Goal: Task Accomplishment & Management: Use online tool/utility

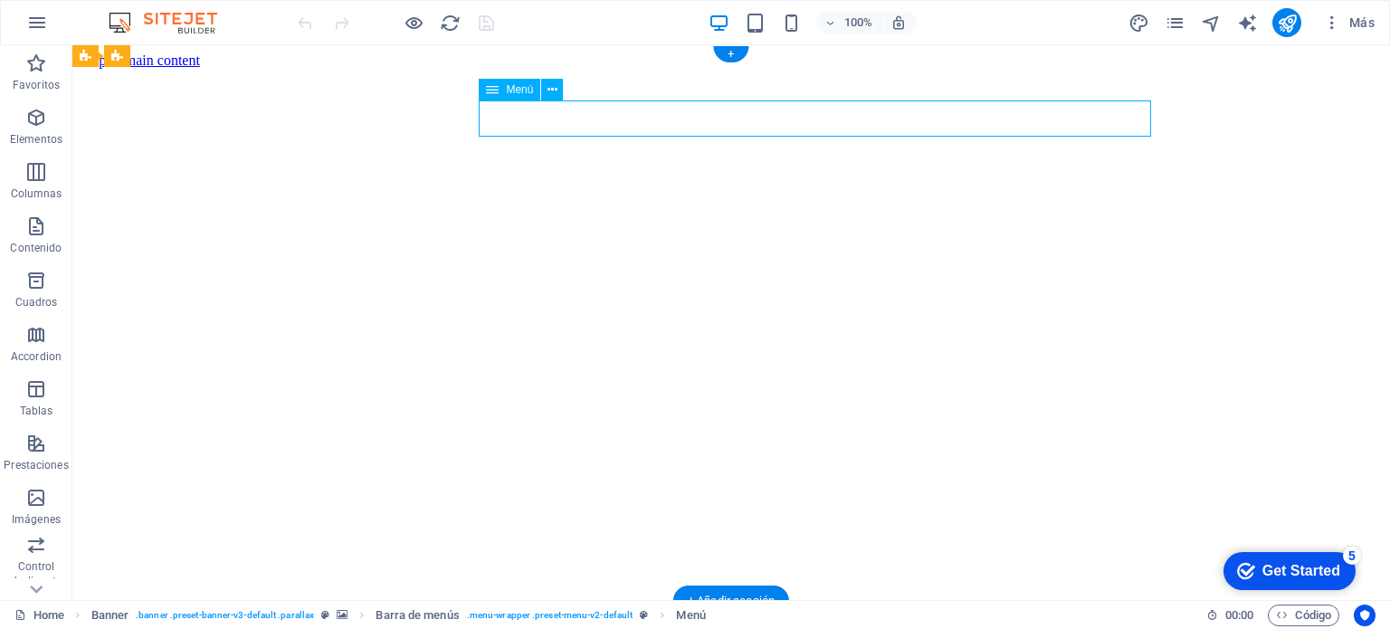
select select "primary"
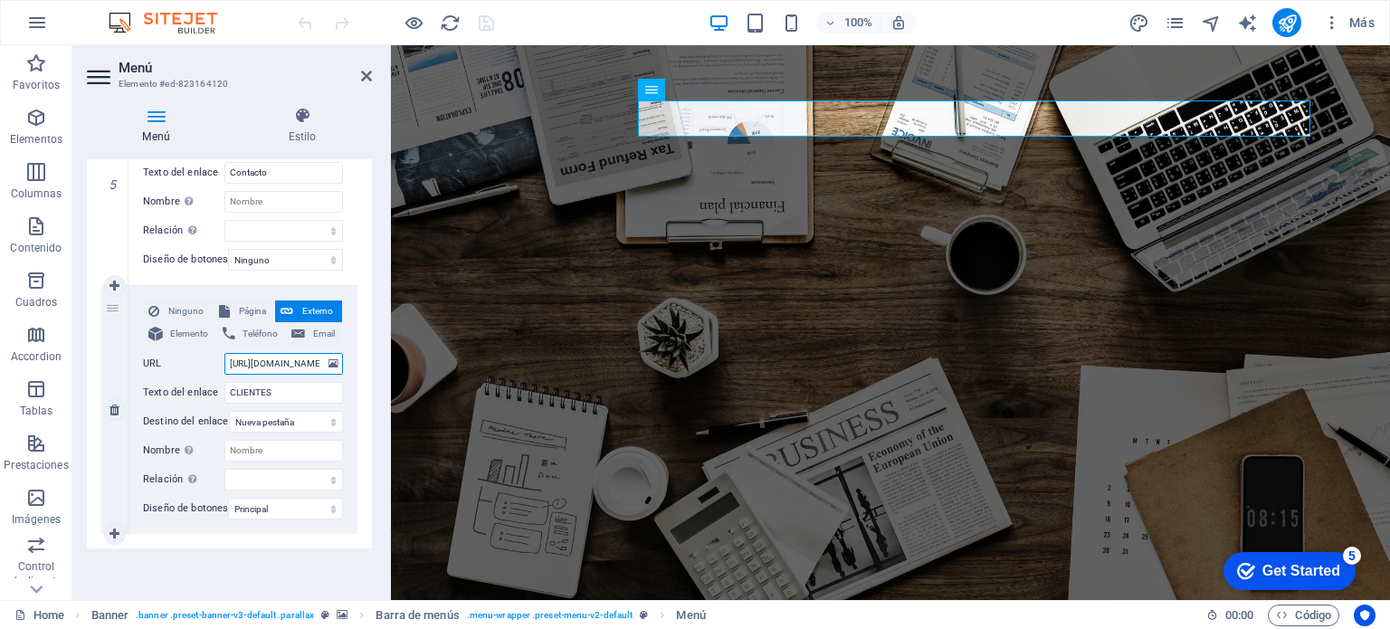
click at [259, 357] on input "[URL][DOMAIN_NAME]" at bounding box center [283, 364] width 119 height 22
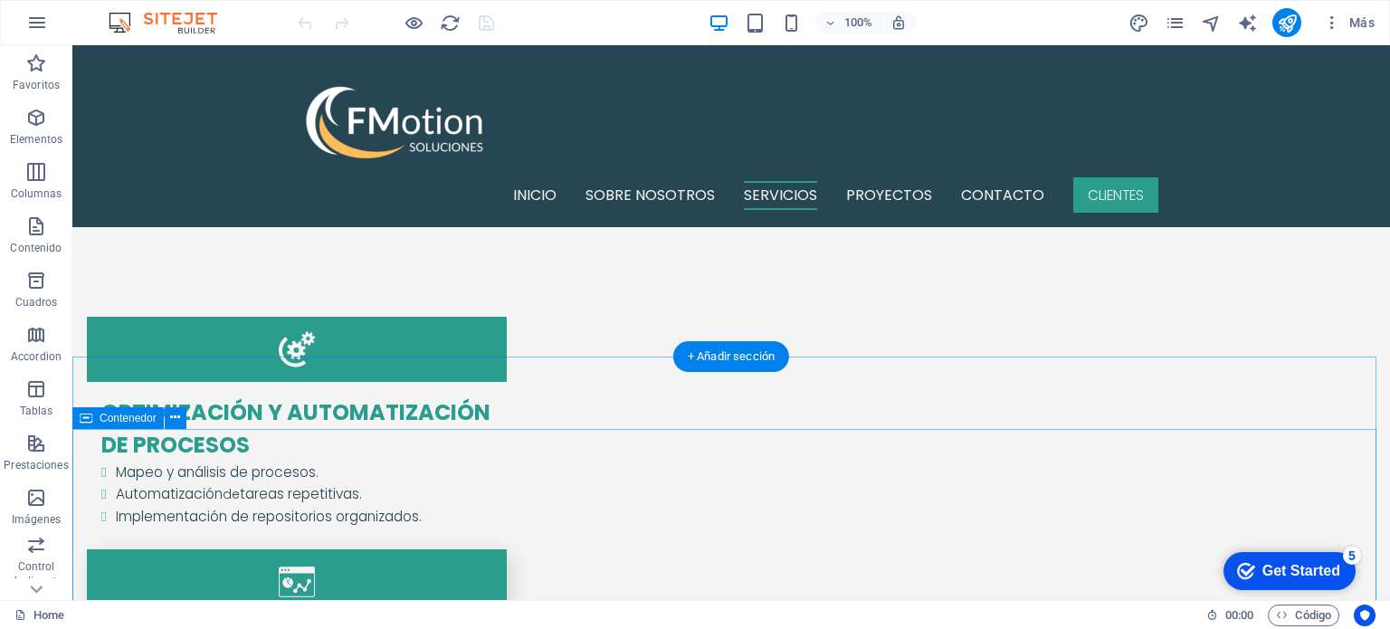
scroll to position [1719, 0]
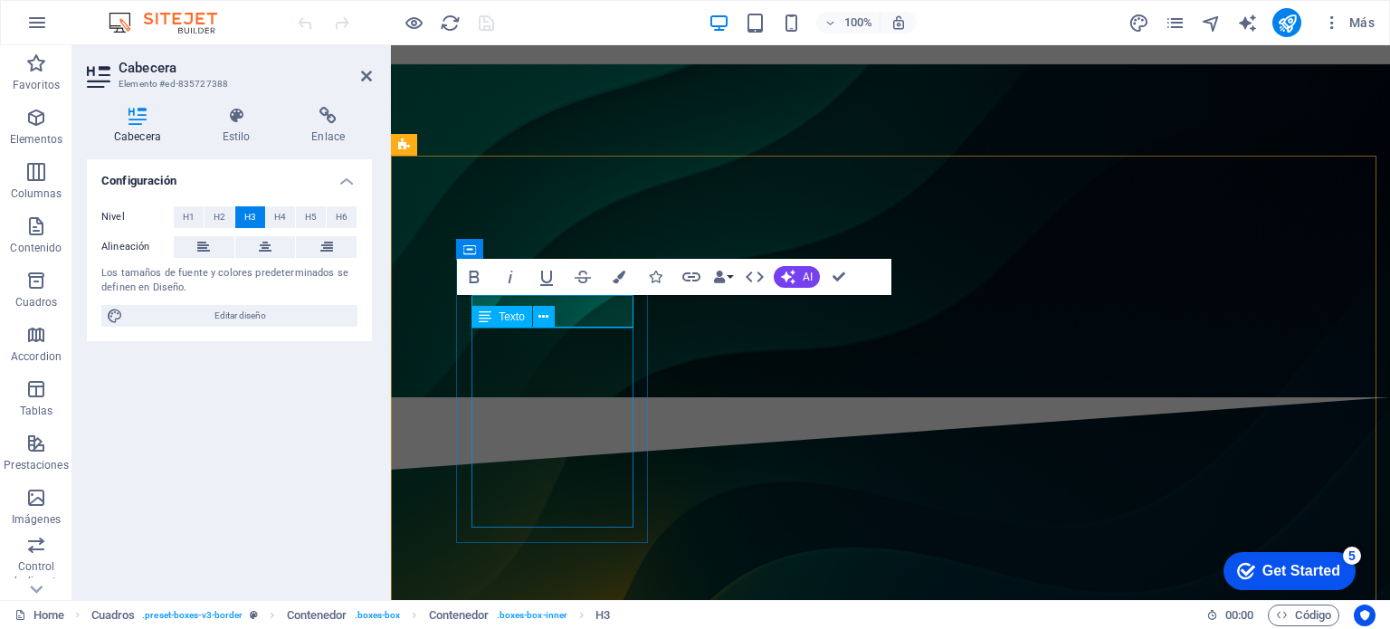
scroll to position [0, 14]
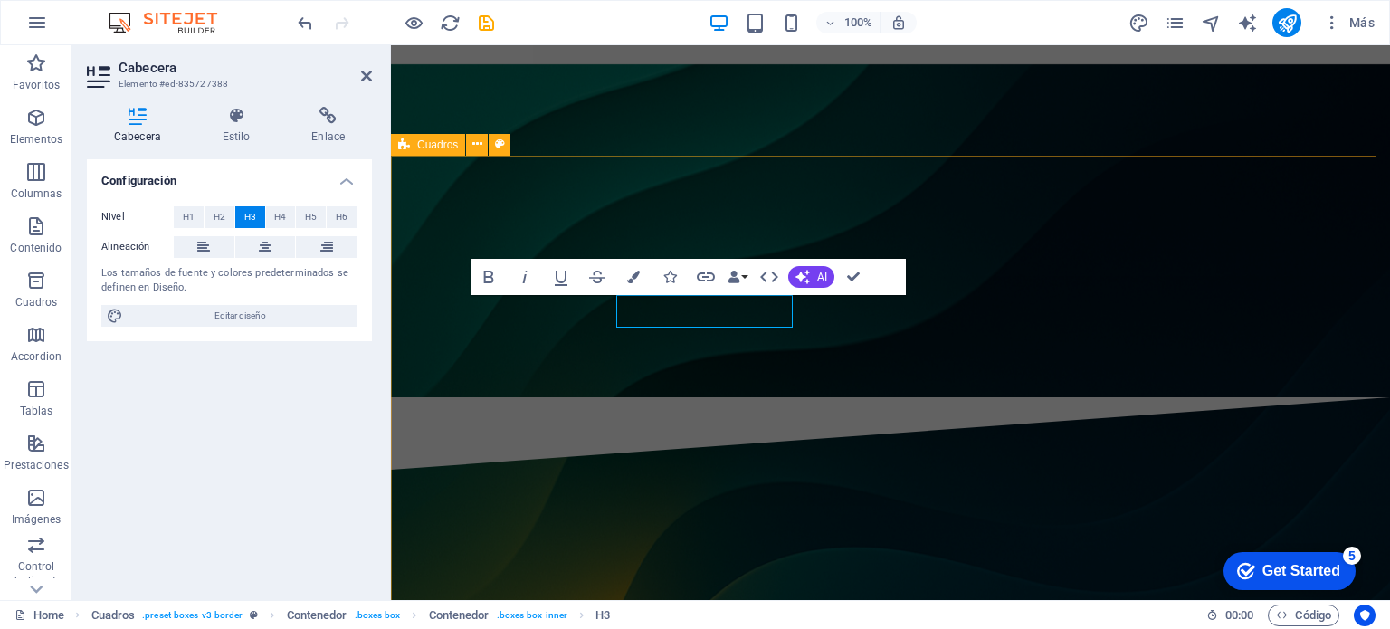
scroll to position [0, 0]
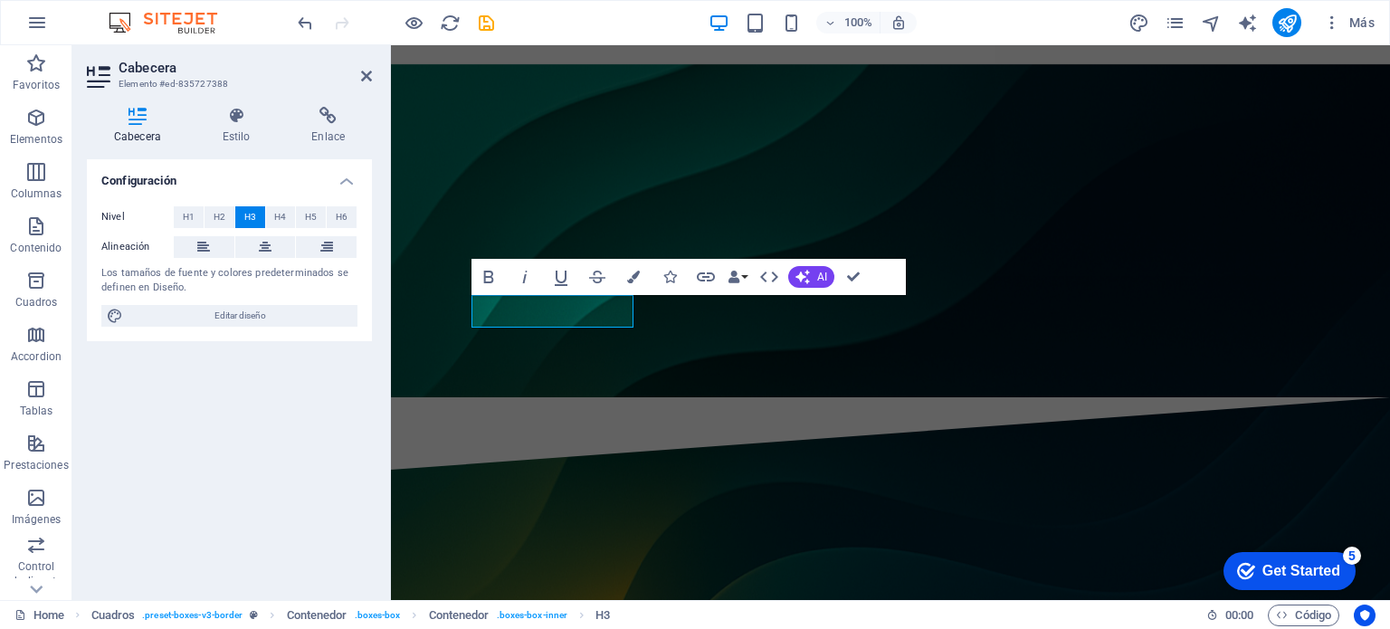
drag, startPoint x: 474, startPoint y: 15, endPoint x: 486, endPoint y: 20, distance: 12.6
click at [477, 16] on icon "save" at bounding box center [486, 23] width 21 height 21
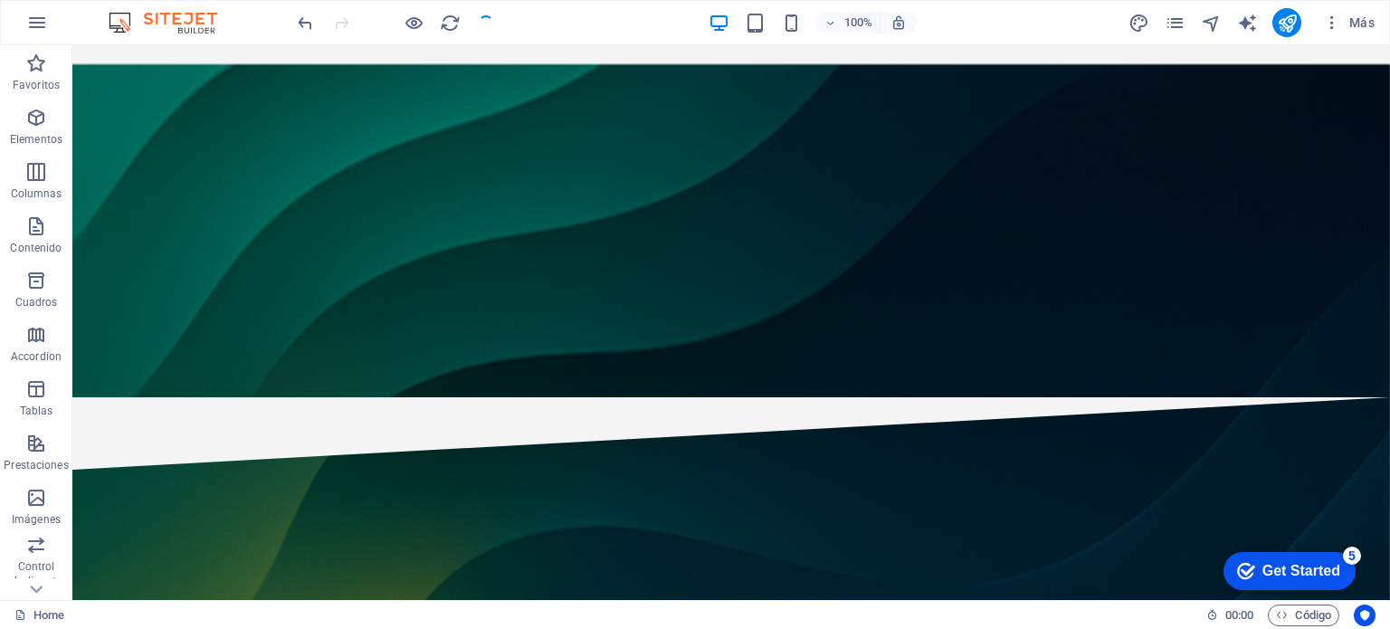
click at [487, 20] on div at bounding box center [395, 22] width 203 height 29
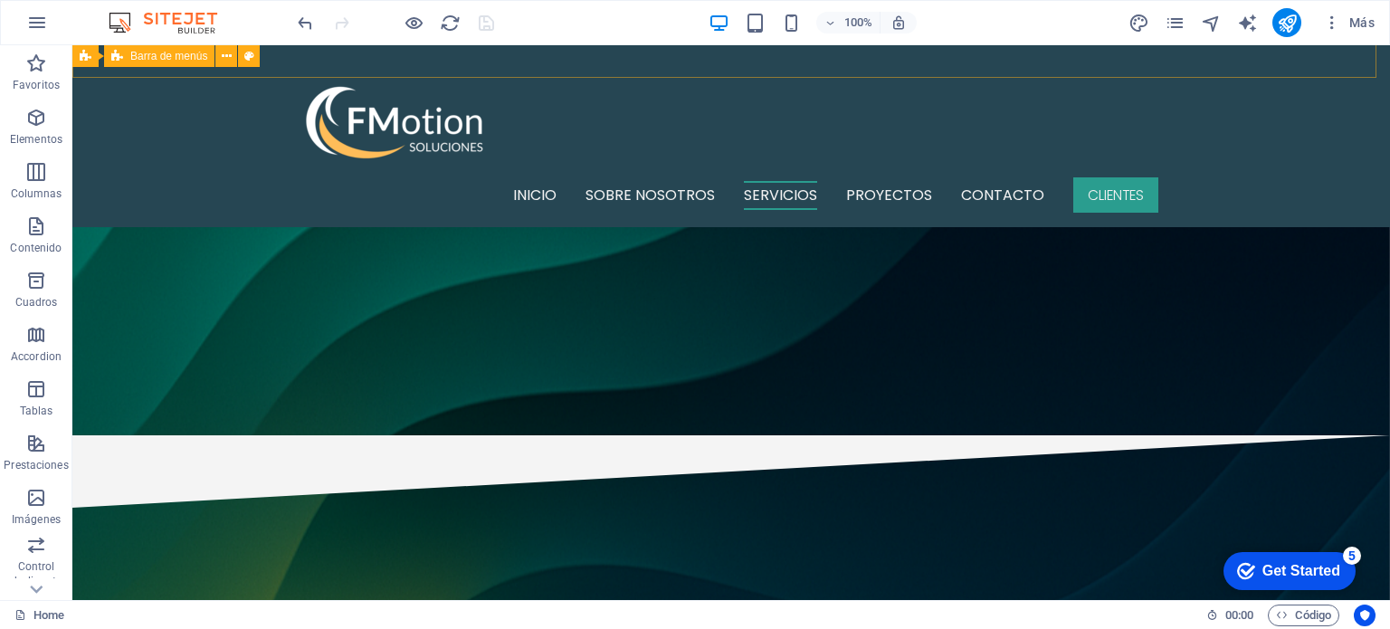
scroll to position [1629, 0]
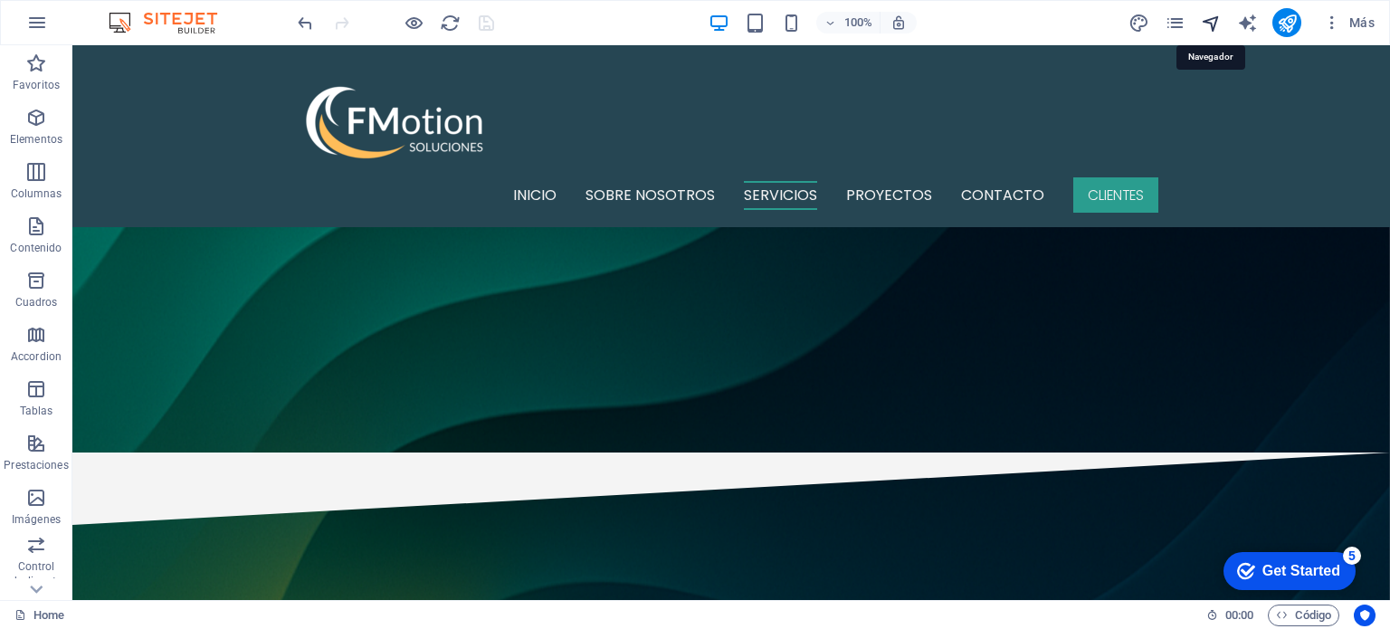
click at [1204, 21] on icon "navigator" at bounding box center [1211, 23] width 21 height 21
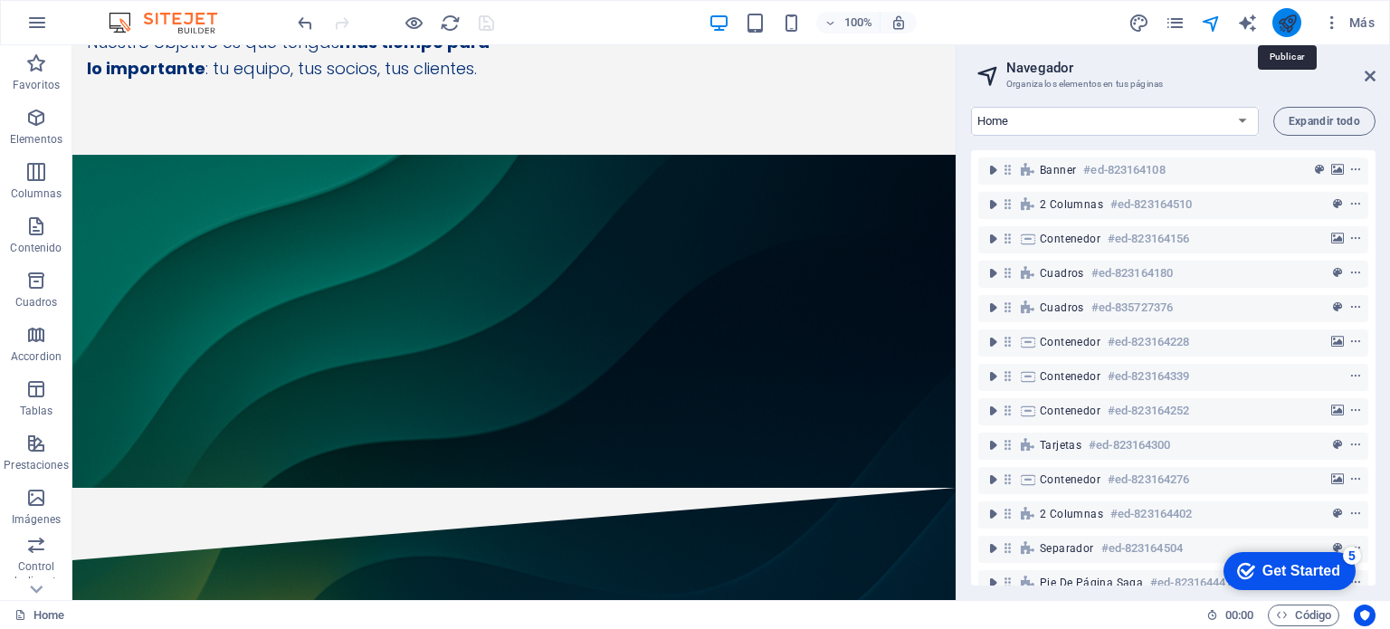
click at [1292, 18] on icon "publish" at bounding box center [1287, 23] width 21 height 21
